Goal: Task Accomplishment & Management: Complete application form

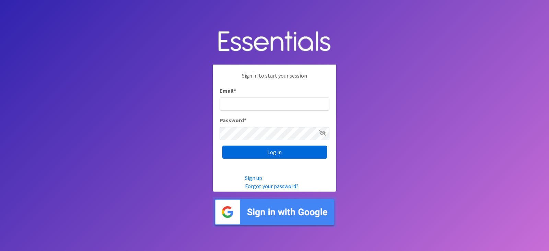
type input "[EMAIL_ADDRESS][DOMAIN_NAME]"
click at [305, 157] on input "Log in" at bounding box center [274, 152] width 105 height 13
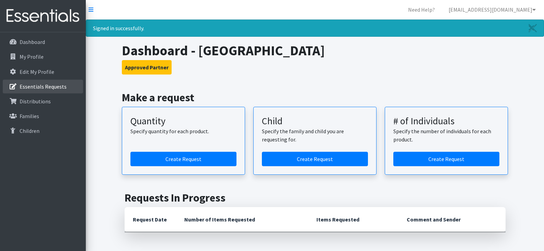
click at [45, 85] on p "Essentials Requests" at bounding box center [43, 86] width 47 height 7
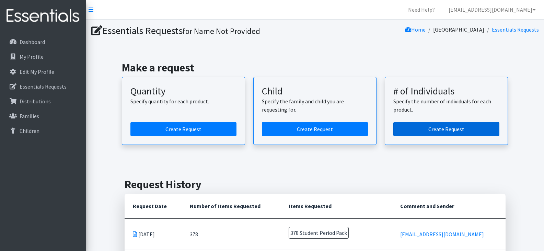
click at [448, 131] on link "Create Request" at bounding box center [446, 129] width 106 height 14
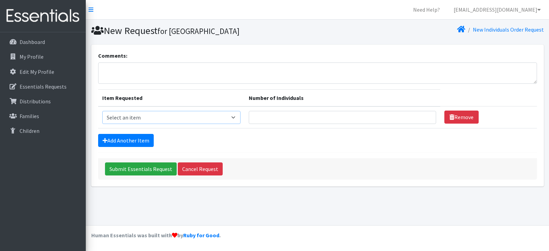
click at [172, 116] on select "Select an item Adult Period Pack Student Period Pack" at bounding box center [171, 117] width 138 height 13
select select "7757"
click at [102, 111] on select "Select an item Adult Period Pack Student Period Pack" at bounding box center [171, 117] width 138 height 13
click at [347, 118] on input "Number of Individuals" at bounding box center [342, 117] width 187 height 13
type input "396"
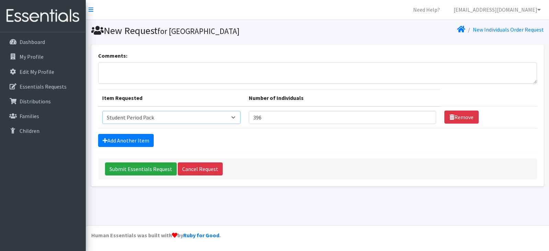
click at [216, 118] on select "Select an item Adult Period Pack Student Period Pack" at bounding box center [171, 117] width 138 height 13
click at [136, 172] on input "Submit Essentials Request" at bounding box center [141, 168] width 72 height 13
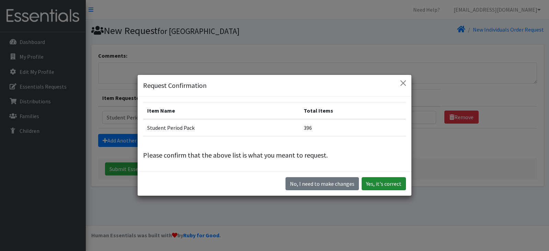
click at [394, 185] on button "Yes, it's correct" at bounding box center [384, 183] width 44 height 13
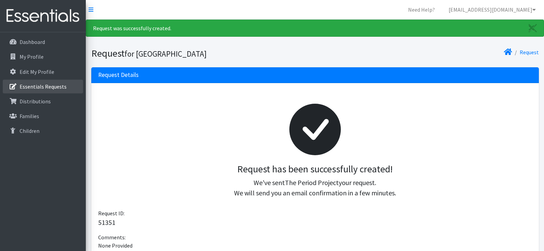
click at [43, 89] on p "Essentials Requests" at bounding box center [43, 86] width 47 height 7
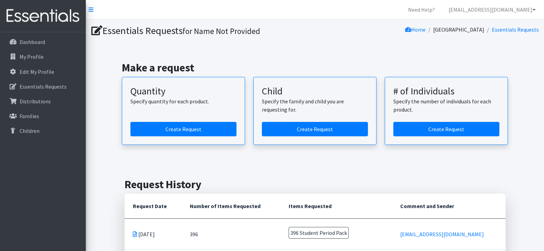
scroll to position [108, 0]
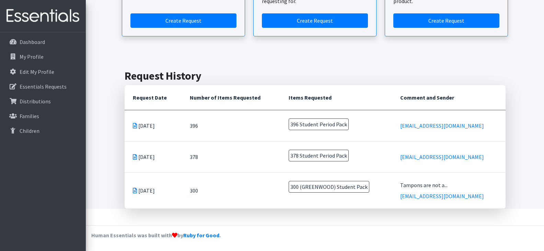
click at [134, 125] on icon at bounding box center [135, 125] width 4 height 5
